Goal: Task Accomplishment & Management: Use online tool/utility

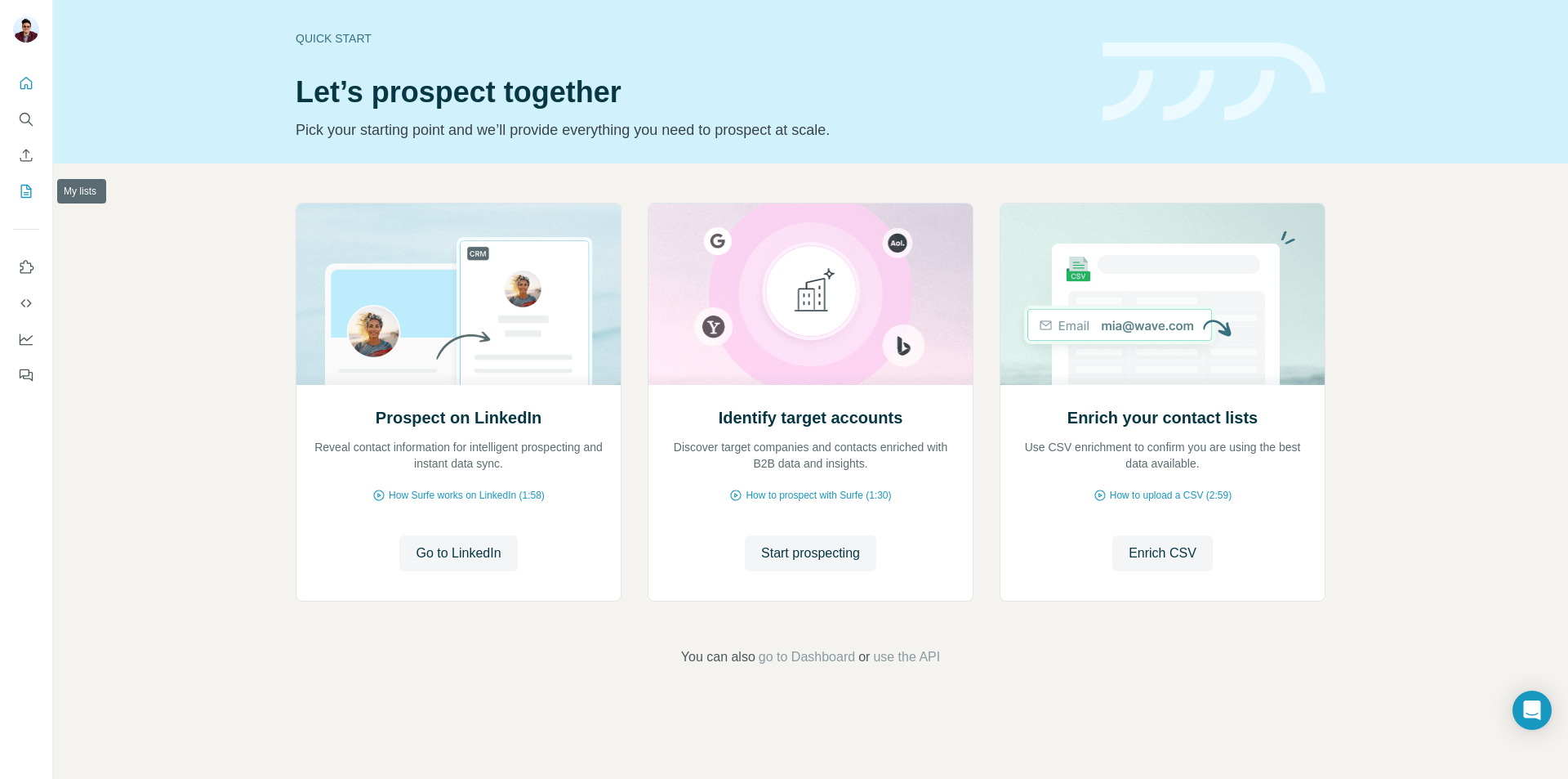
click at [20, 182] on button "My lists" at bounding box center [26, 192] width 26 height 30
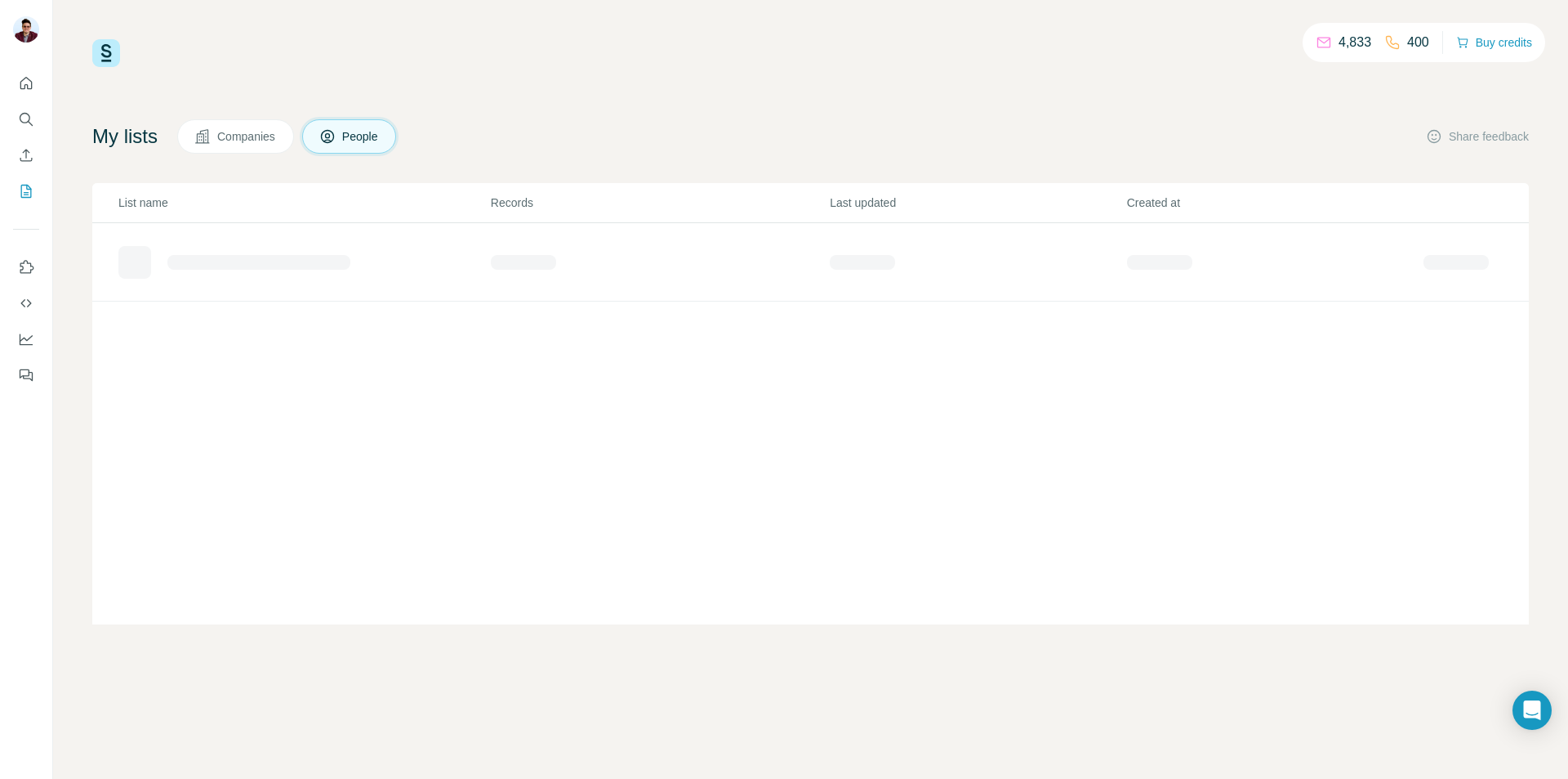
click at [356, 134] on span "People" at bounding box center [361, 136] width 38 height 16
click at [265, 131] on span "Companies" at bounding box center [247, 136] width 60 height 16
click at [364, 132] on span "People" at bounding box center [361, 136] width 38 height 16
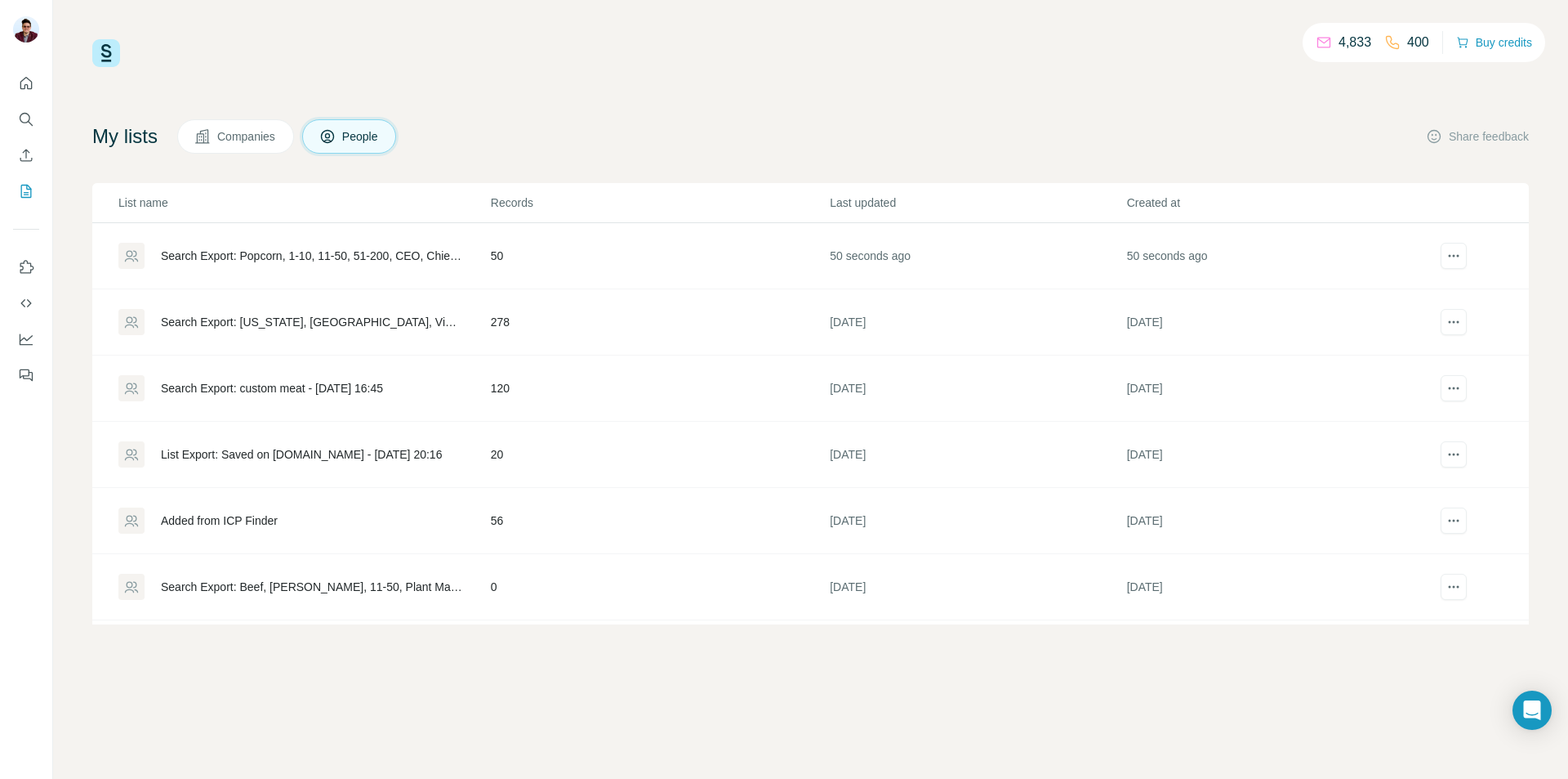
click at [228, 680] on div "4,833 400 Buy credits My lists Companies People Share feedback List name Record…" at bounding box center [810, 390] width 1515 height 779
click at [523, 256] on td "50" at bounding box center [659, 256] width 339 height 67
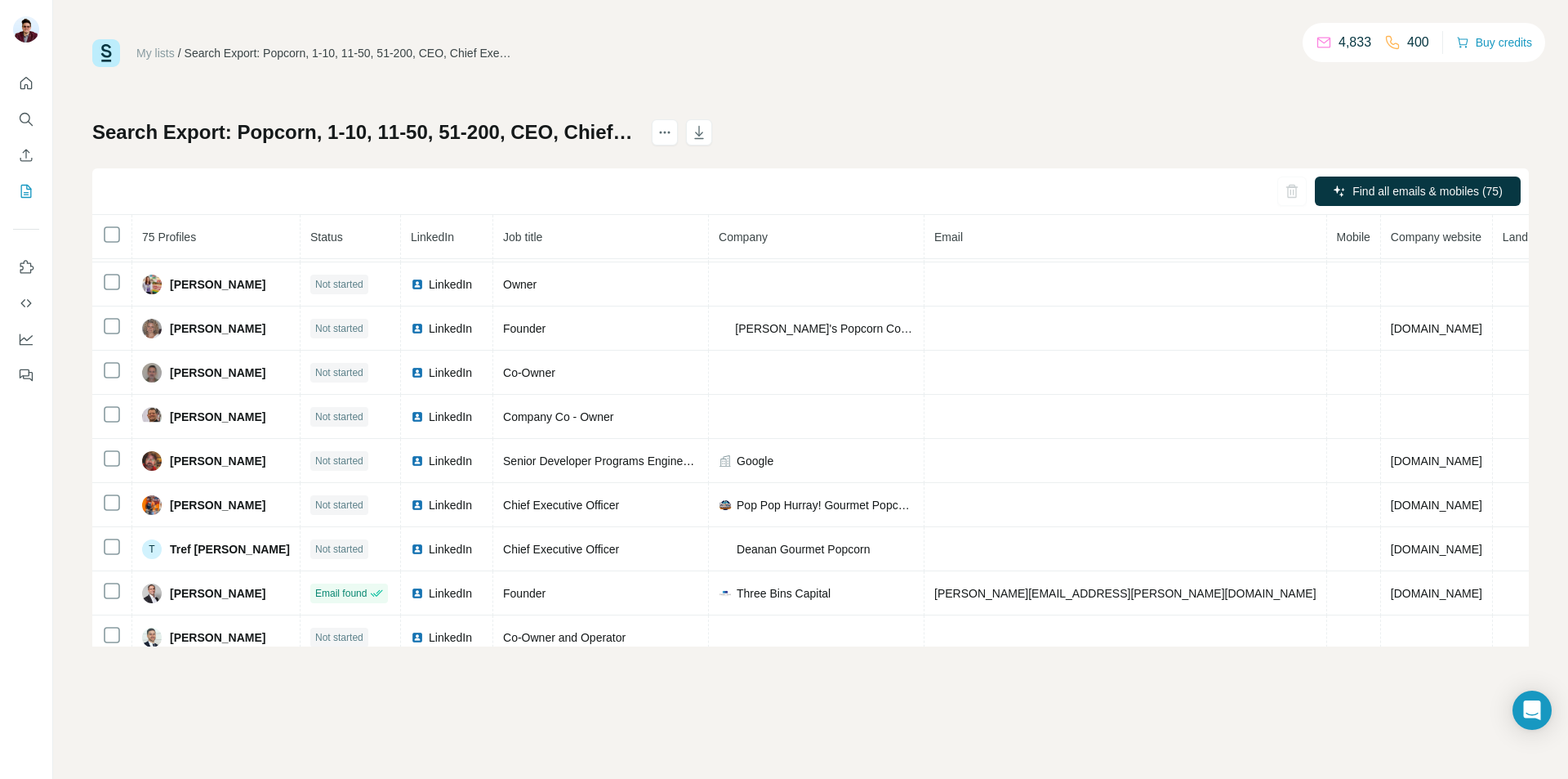
scroll to position [1158, 0]
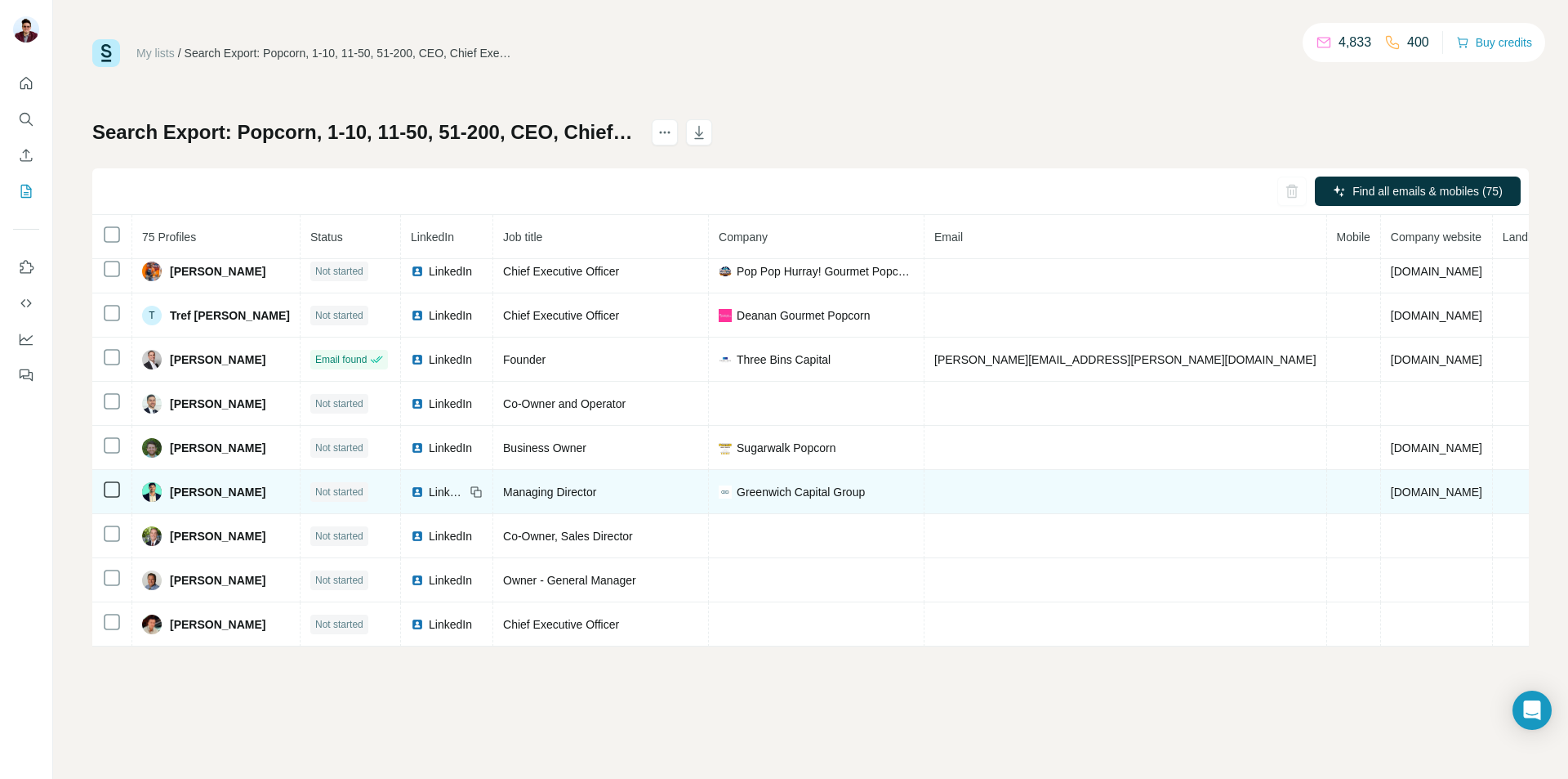
click at [430, 490] on span "LinkedIn" at bounding box center [447, 492] width 36 height 16
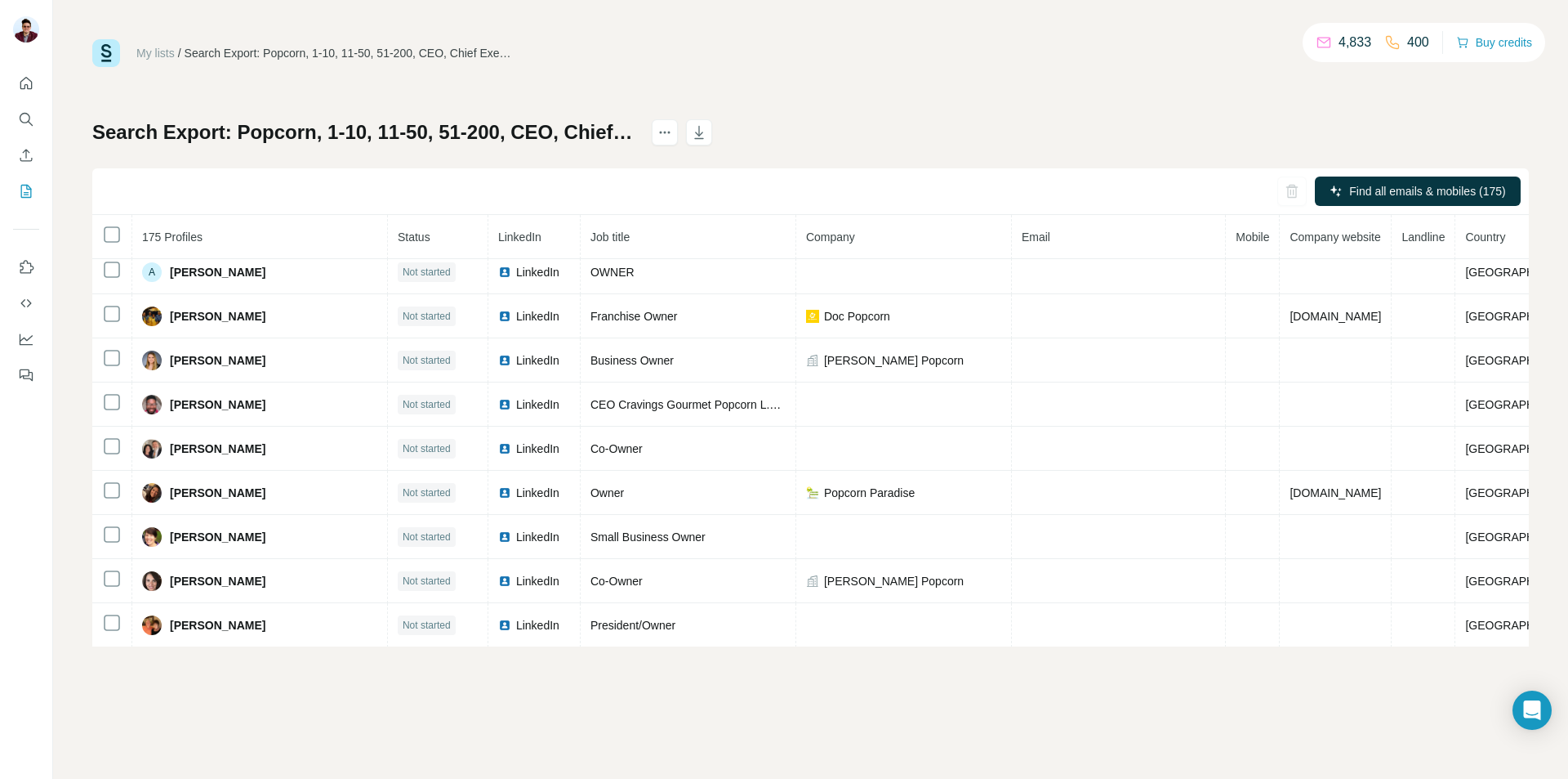
scroll to position [0, 0]
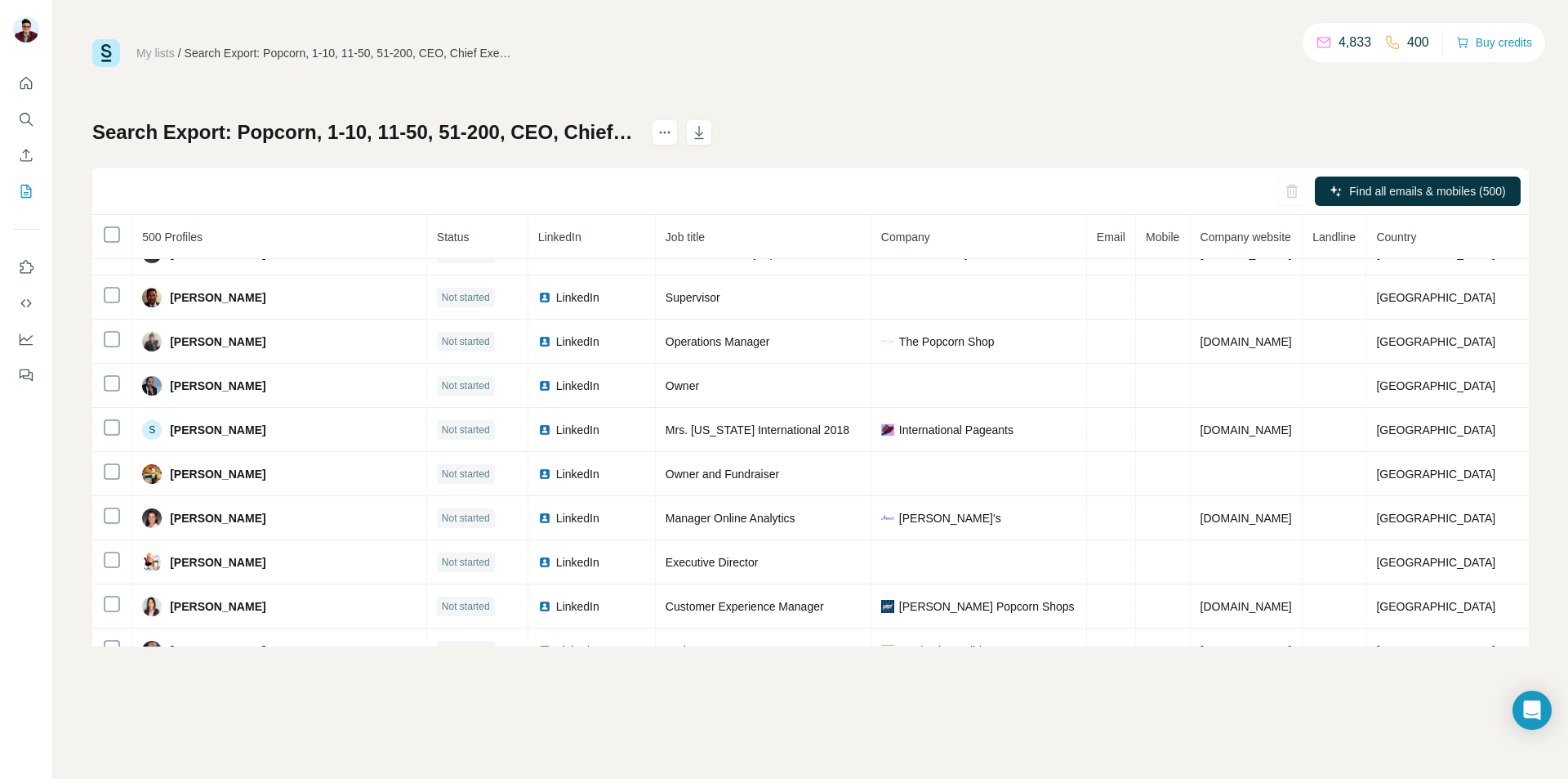
scroll to position [4132, 0]
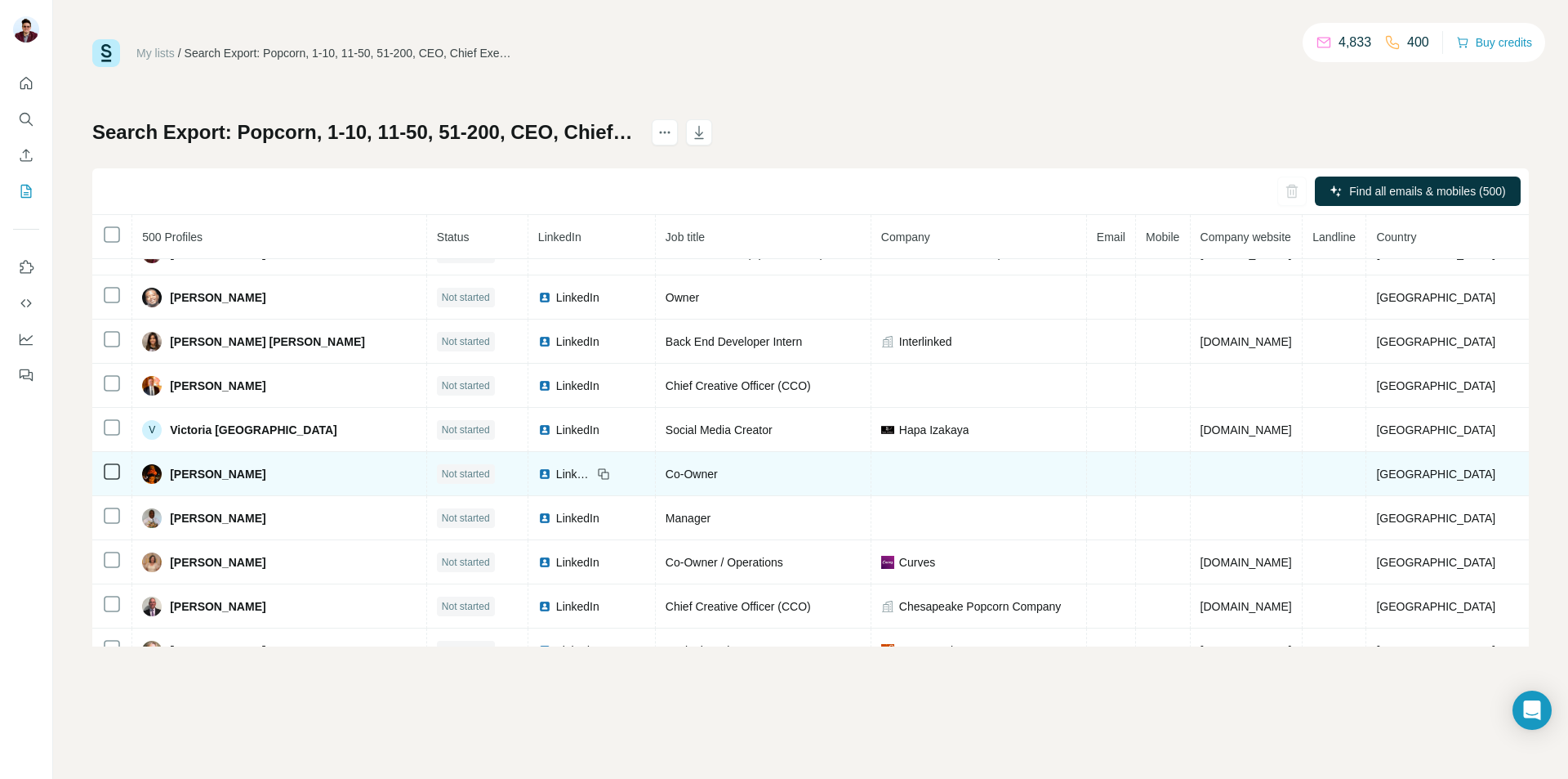
click at [556, 472] on span "LinkedIn" at bounding box center [574, 474] width 36 height 16
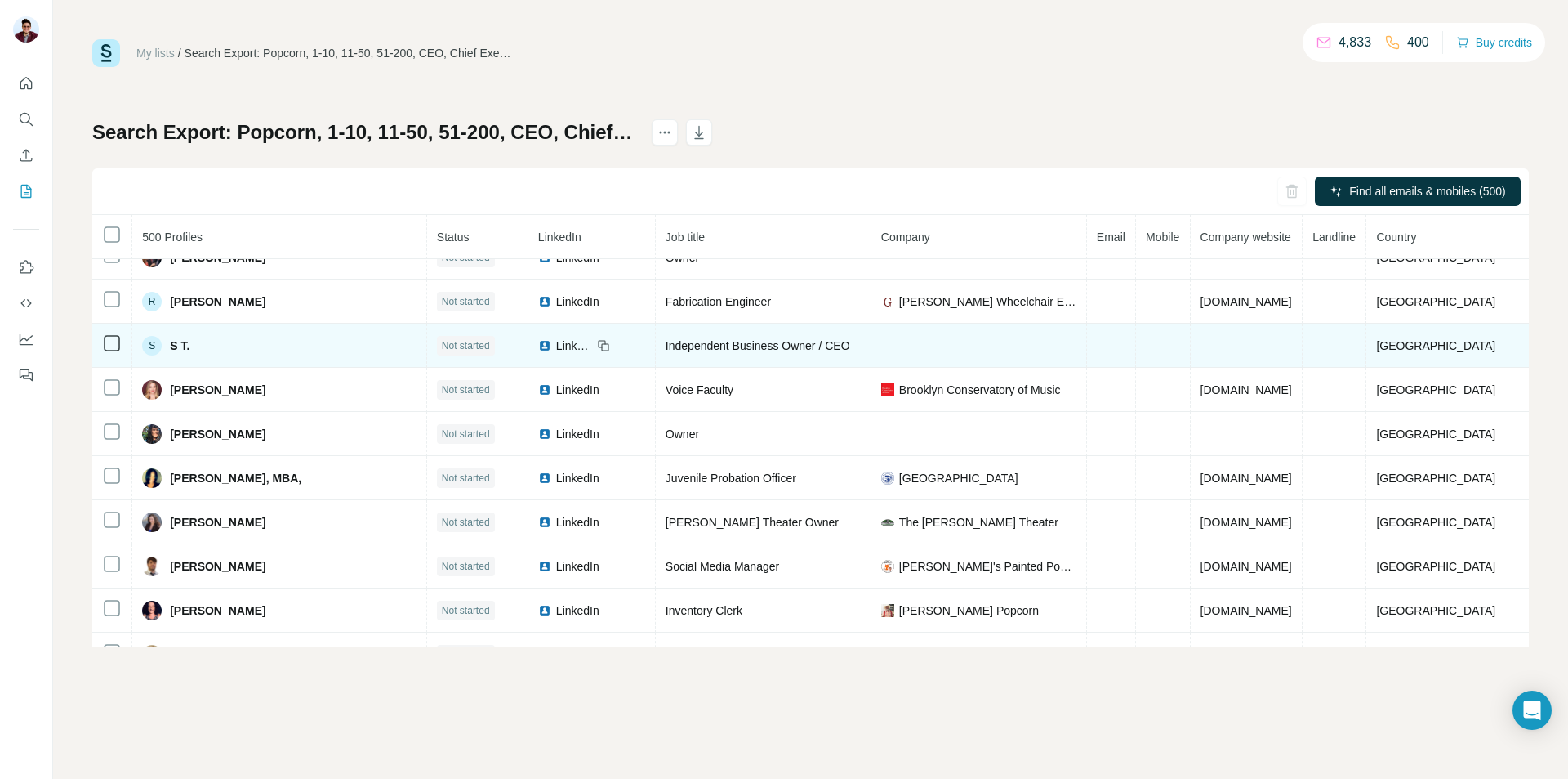
scroll to position [700, 0]
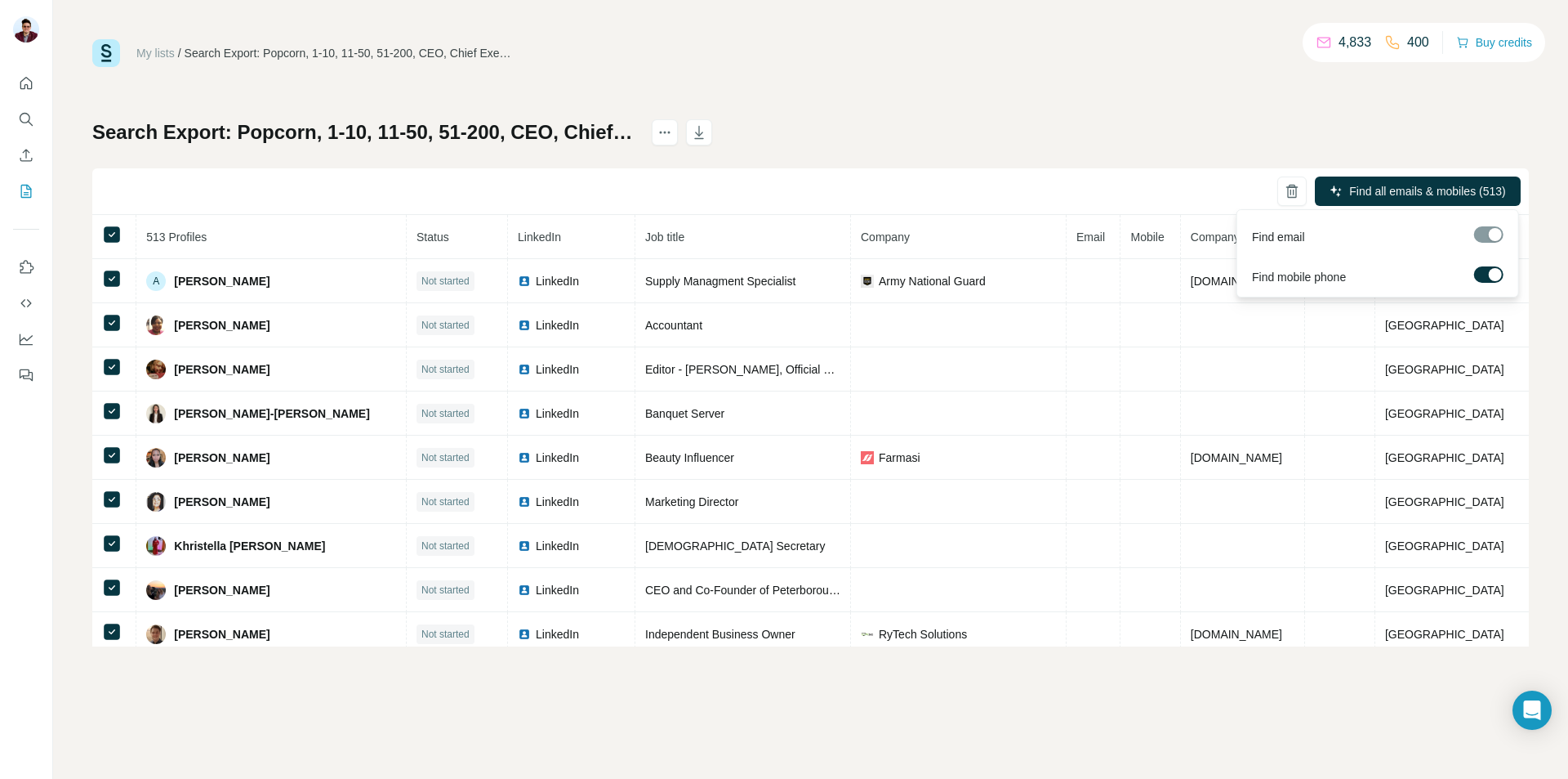
click at [1490, 274] on div at bounding box center [1496, 274] width 13 height 13
click at [1475, 196] on span "Find all emails (513)" at bounding box center [1456, 191] width 103 height 16
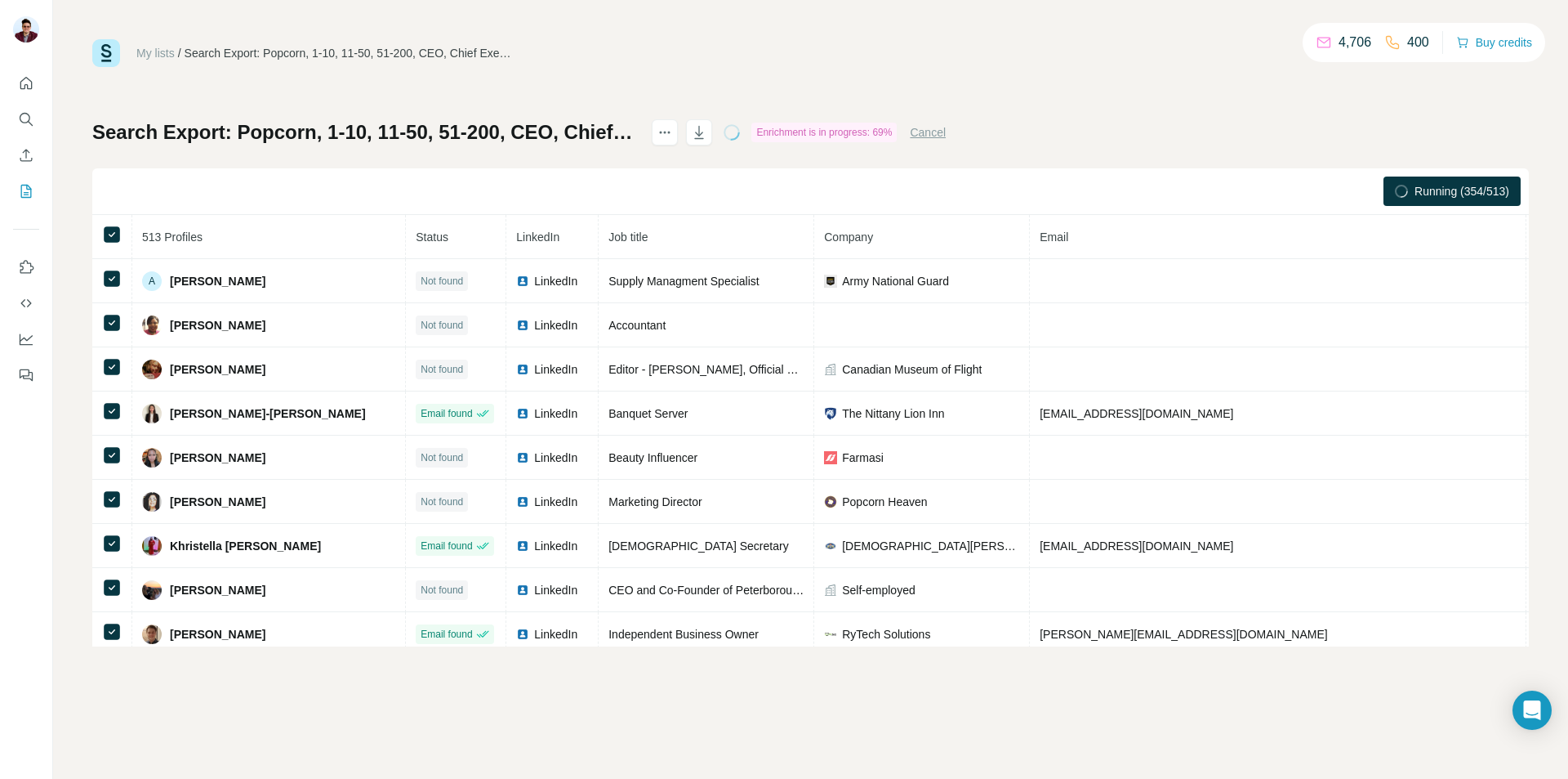
click at [391, 704] on div "My lists / Search Export: Popcorn, 1-10, 11-50, 51-200, CEO, Chief Executive Of…" at bounding box center [810, 390] width 1515 height 779
drag, startPoint x: 266, startPoint y: 98, endPoint x: 278, endPoint y: 98, distance: 12.0
click at [266, 98] on div "My lists / Search Export: Popcorn, 1-10, 11-50, 51-200, CEO, Chief Executive Of…" at bounding box center [810, 342] width 1437 height 607
click at [707, 129] on icon "button" at bounding box center [699, 132] width 16 height 16
